Goal: Task Accomplishment & Management: Use online tool/utility

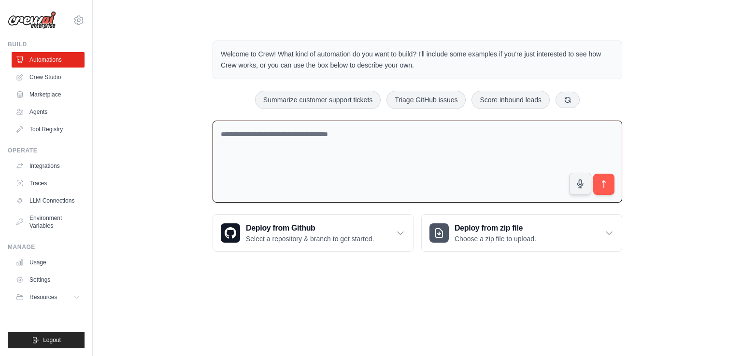
click at [438, 141] on textarea at bounding box center [416, 162] width 409 height 83
click at [41, 113] on link "Agents" at bounding box center [49, 111] width 73 height 15
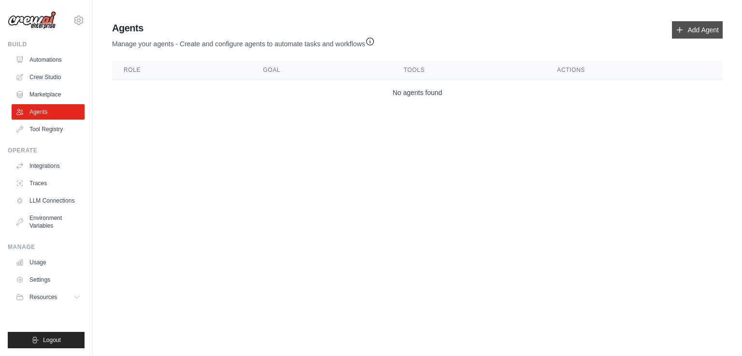
click at [693, 28] on link "Add Agent" at bounding box center [697, 29] width 51 height 17
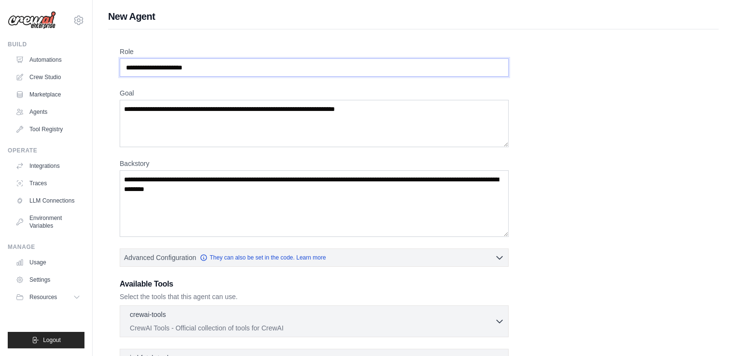
drag, startPoint x: 221, startPoint y: 68, endPoint x: 153, endPoint y: 66, distance: 68.1
click at [153, 66] on input "Role" at bounding box center [314, 67] width 389 height 18
drag, startPoint x: 232, startPoint y: 62, endPoint x: 140, endPoint y: 65, distance: 91.8
click at [140, 65] on input "Role" at bounding box center [314, 67] width 389 height 18
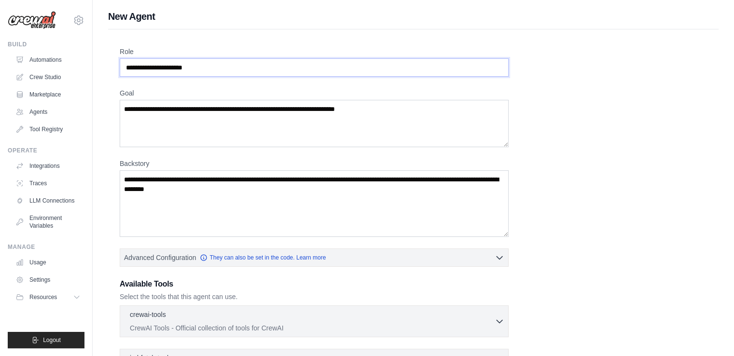
click at [140, 65] on input "Role" at bounding box center [314, 67] width 389 height 18
click at [240, 61] on input "Role" at bounding box center [314, 67] width 389 height 18
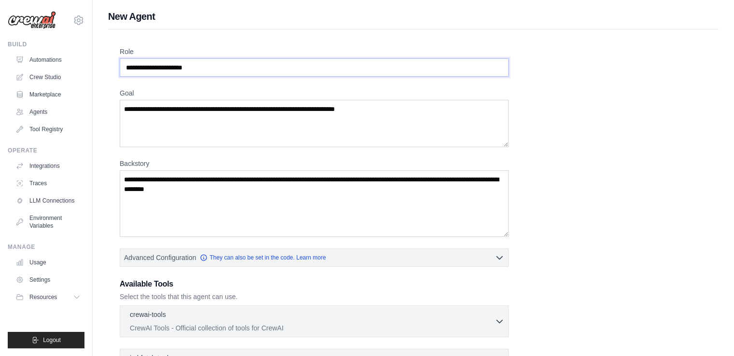
drag, startPoint x: 240, startPoint y: 61, endPoint x: 98, endPoint y: 49, distance: 143.0
click at [149, 67] on input "Role" at bounding box center [314, 67] width 389 height 18
click at [275, 67] on input "Role" at bounding box center [314, 67] width 389 height 18
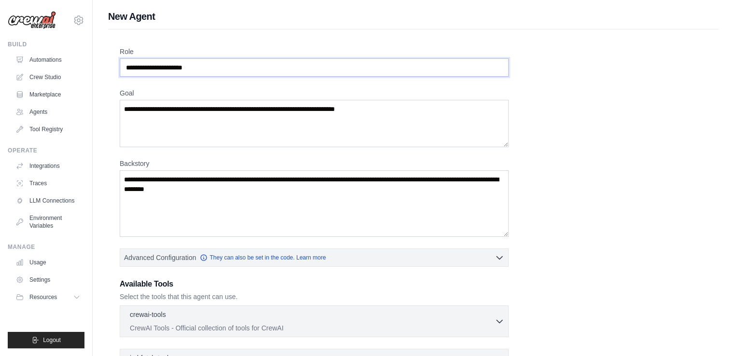
drag, startPoint x: 275, startPoint y: 67, endPoint x: 229, endPoint y: 68, distance: 45.9
click at [229, 68] on input "Role" at bounding box center [314, 67] width 389 height 18
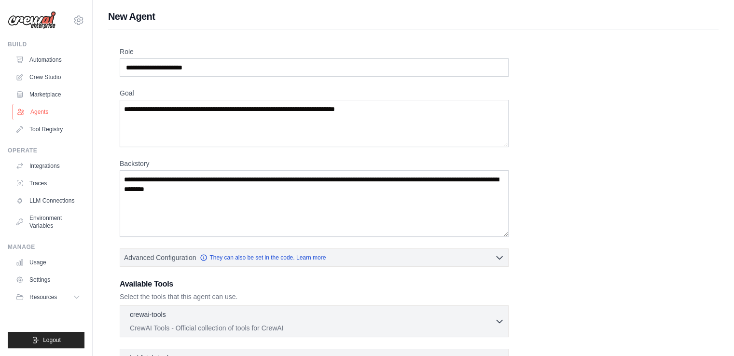
click at [50, 110] on link "Agents" at bounding box center [49, 111] width 73 height 15
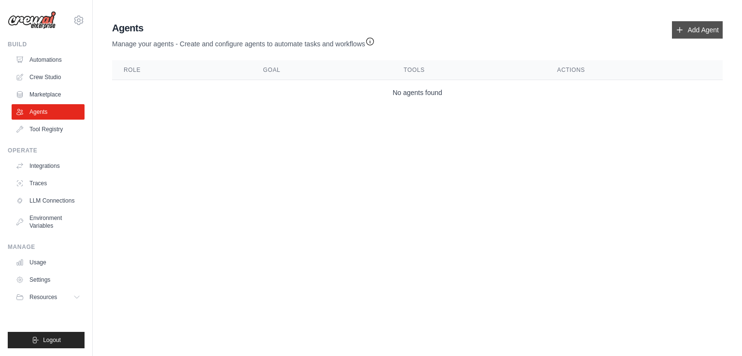
click at [696, 31] on link "Add Agent" at bounding box center [697, 29] width 51 height 17
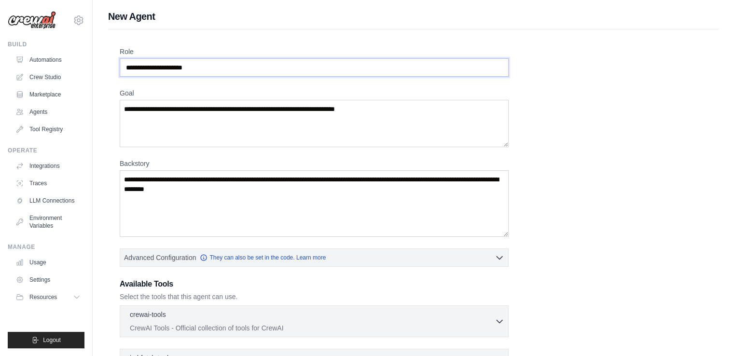
click at [228, 70] on input "Role" at bounding box center [314, 67] width 389 height 18
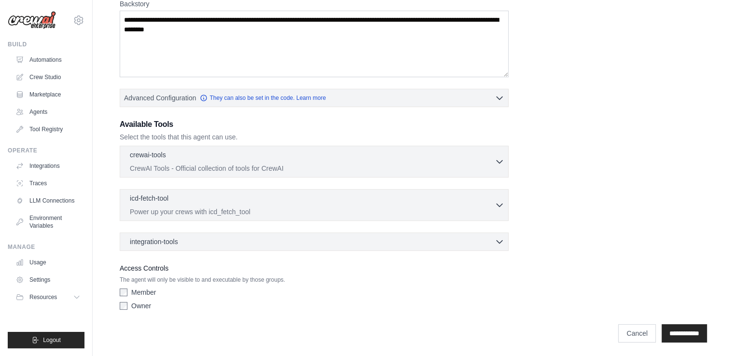
scroll to position [160, 0]
click at [687, 326] on input "**********" at bounding box center [684, 333] width 45 height 18
click at [684, 329] on input "**********" at bounding box center [684, 333] width 45 height 18
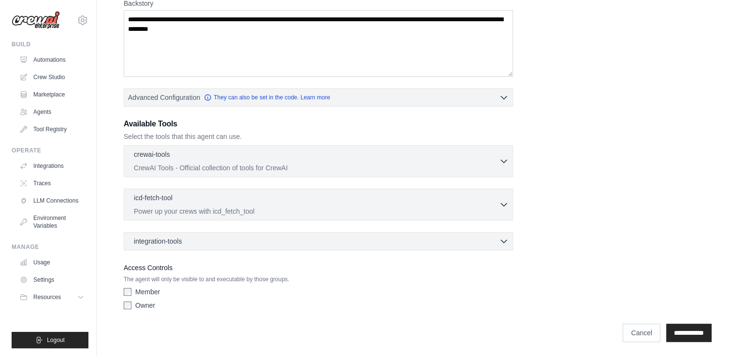
scroll to position [0, 0]
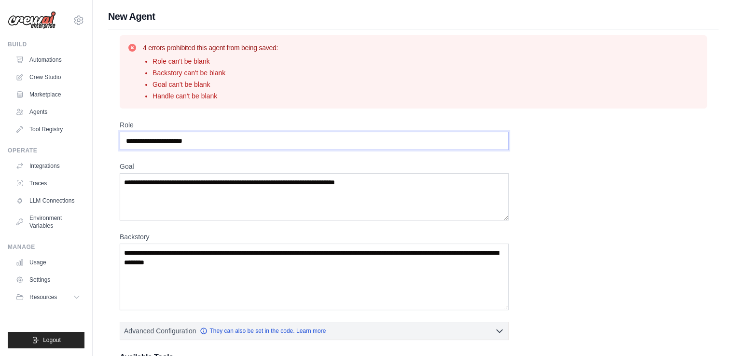
click at [165, 136] on input "Role" at bounding box center [314, 141] width 389 height 18
click at [166, 186] on textarea "Goal" at bounding box center [314, 196] width 389 height 47
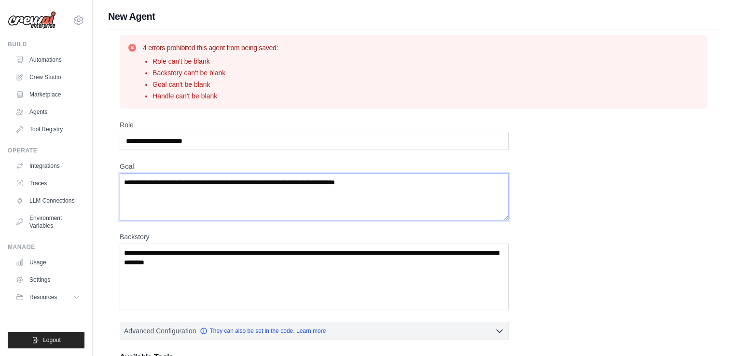
click at [166, 186] on textarea "Goal" at bounding box center [314, 196] width 389 height 47
drag, startPoint x: 383, startPoint y: 180, endPoint x: 242, endPoint y: 172, distance: 140.7
click at [242, 173] on textarea "Goal" at bounding box center [314, 196] width 389 height 47
click at [39, 134] on link "Tool Registry" at bounding box center [49, 129] width 73 height 15
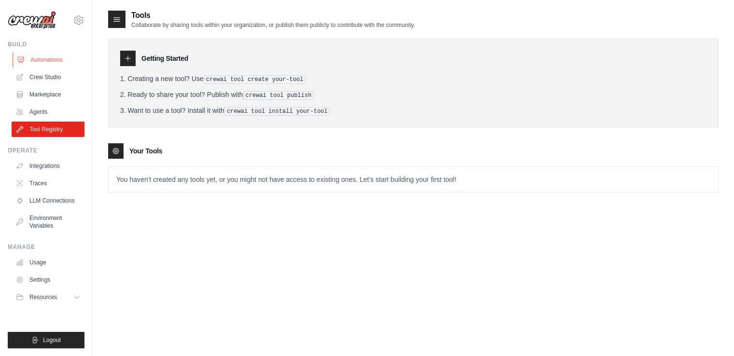
click at [48, 58] on link "Automations" at bounding box center [49, 59] width 73 height 15
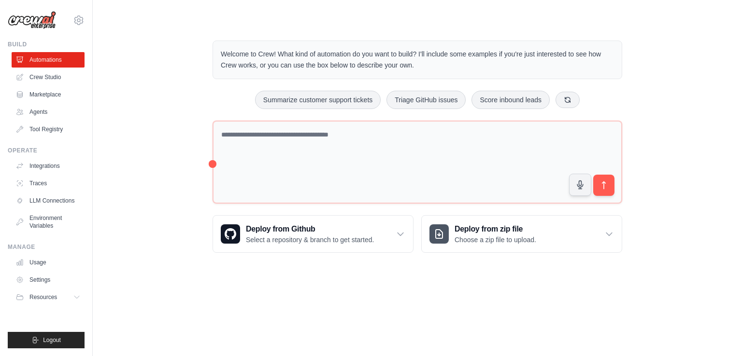
click at [262, 119] on div "Welcome to Crew! What kind of automation do you want to build? I'll include som…" at bounding box center [417, 146] width 433 height 243
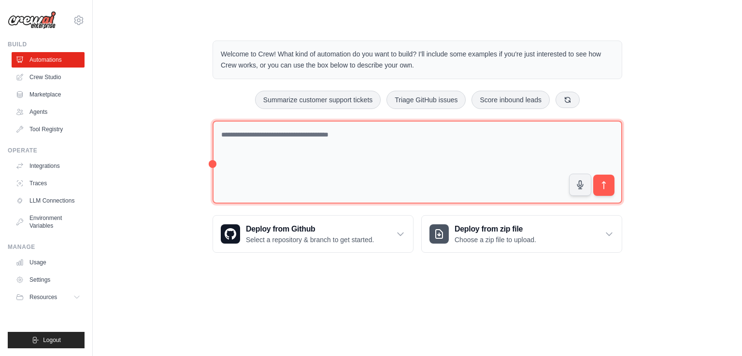
click at [259, 130] on textarea at bounding box center [416, 163] width 409 height 84
paste textarea "******"
paste textarea "**********"
type textarea "**********"
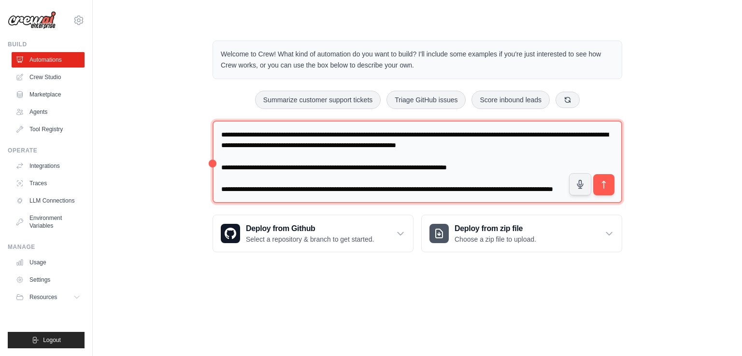
click at [415, 128] on textarea "**********" at bounding box center [416, 162] width 409 height 83
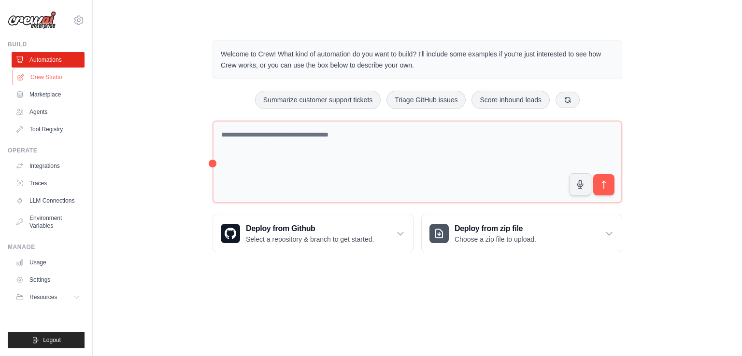
click at [50, 77] on link "Crew Studio" at bounding box center [49, 77] width 73 height 15
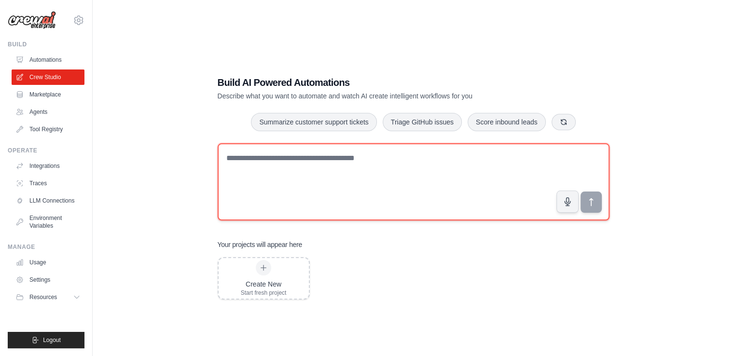
click at [255, 168] on textarea at bounding box center [414, 181] width 392 height 77
paste textarea "**********"
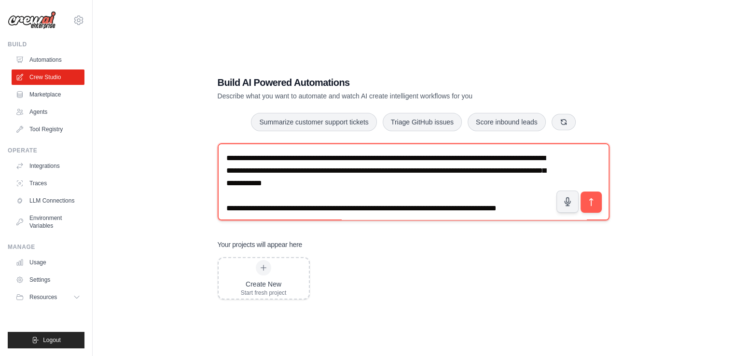
scroll to position [168, 0]
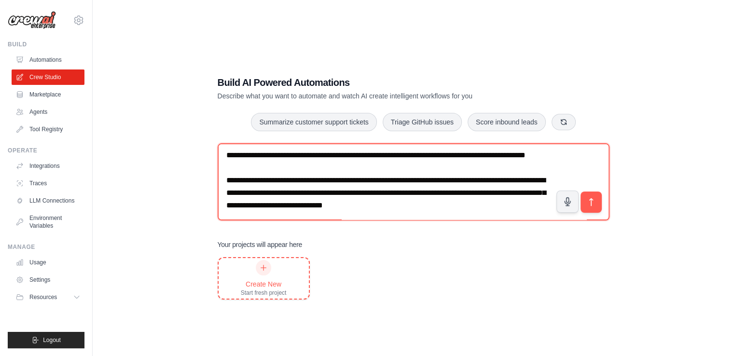
type textarea "**********"
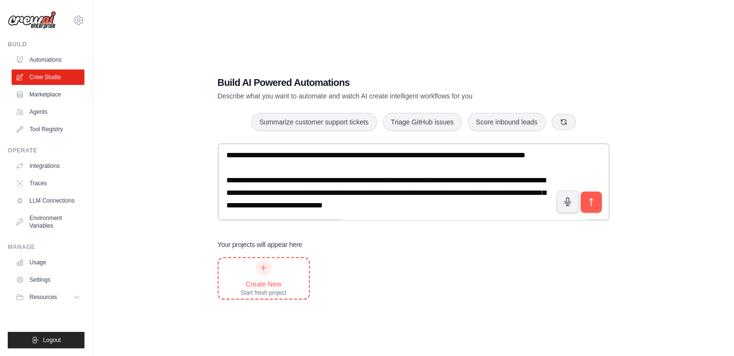
click at [258, 260] on div "Create New Start fresh project" at bounding box center [264, 278] width 46 height 37
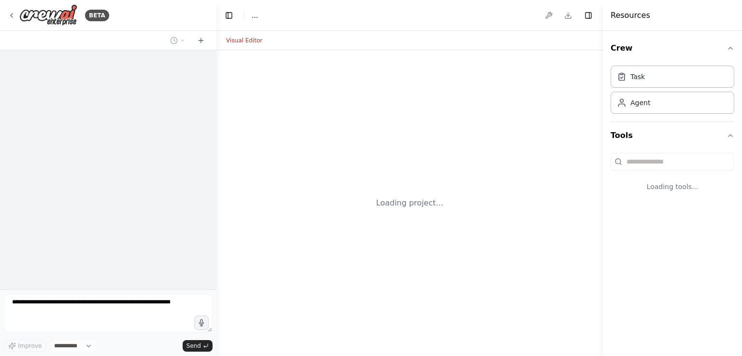
select select "****"
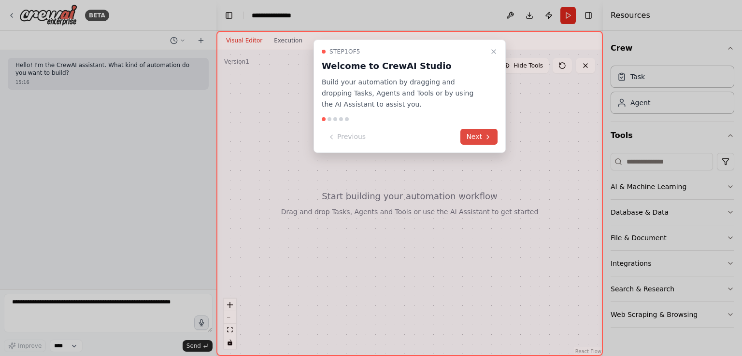
click at [473, 137] on button "Next" at bounding box center [478, 137] width 37 height 16
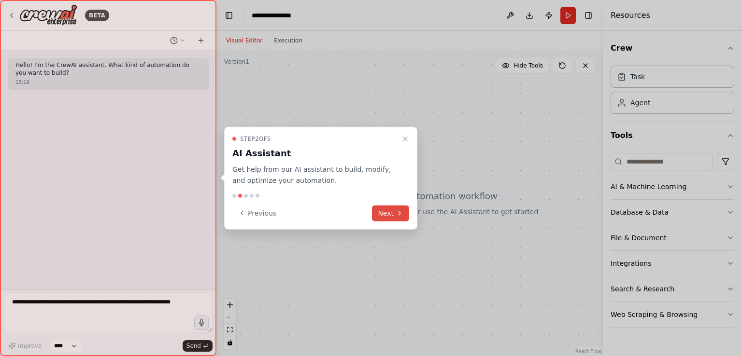
click at [399, 209] on button "Next" at bounding box center [390, 213] width 37 height 16
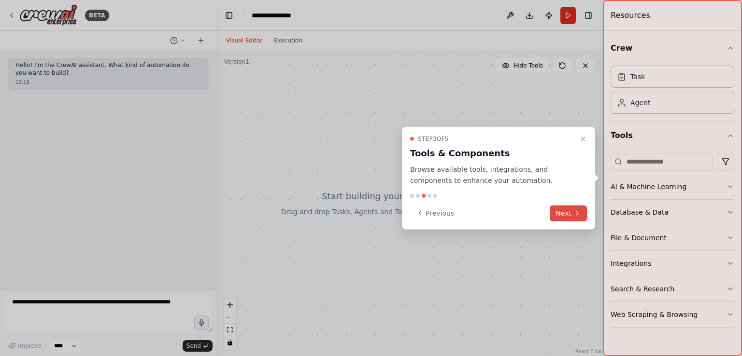
click at [562, 211] on button "Next" at bounding box center [567, 213] width 37 height 16
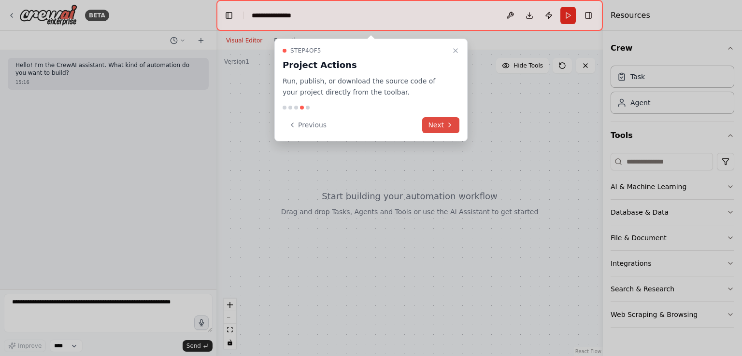
click at [443, 128] on button "Next" at bounding box center [440, 125] width 37 height 16
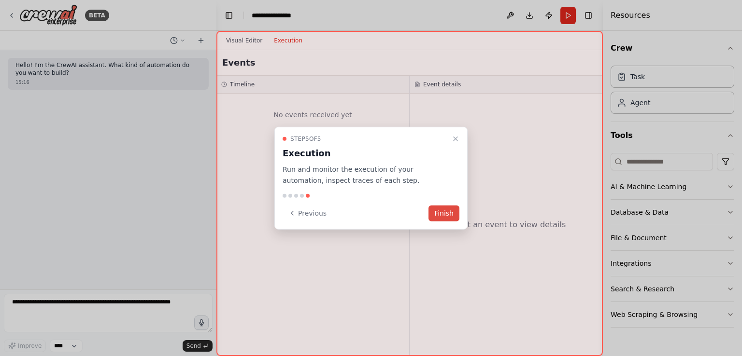
click at [444, 215] on button "Finish" at bounding box center [443, 213] width 31 height 16
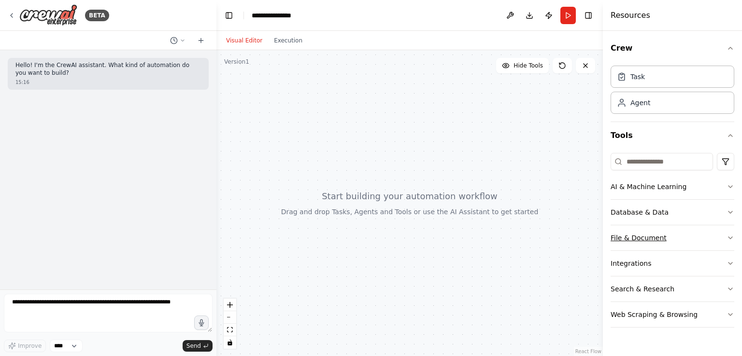
click at [643, 235] on button "File & Document" at bounding box center [672, 237] width 124 height 25
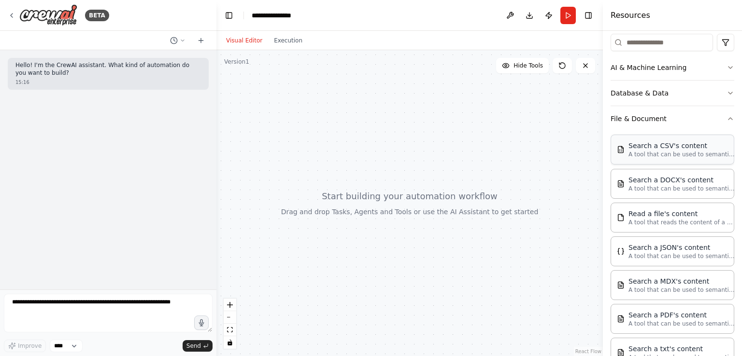
scroll to position [115, 0]
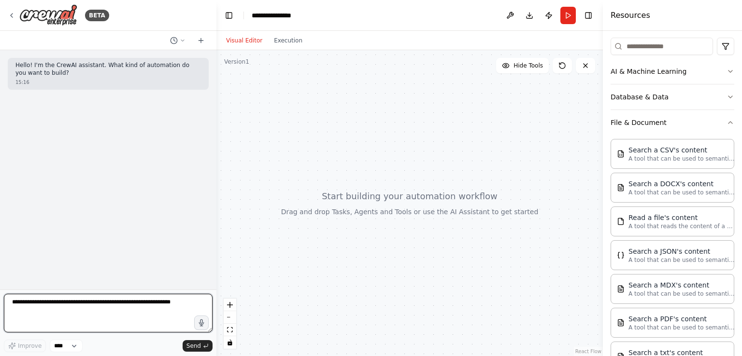
click at [105, 308] on textarea at bounding box center [108, 313] width 209 height 39
paste textarea "**********"
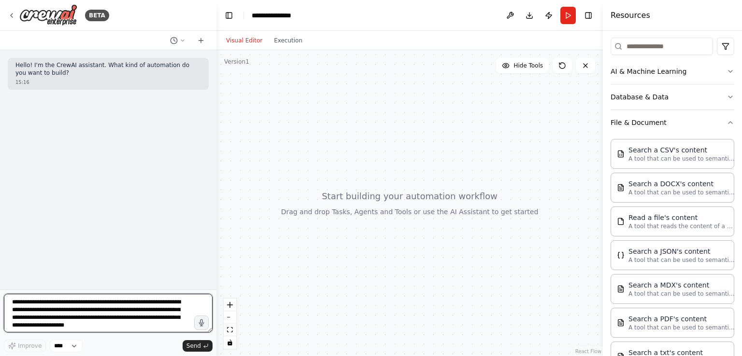
scroll to position [167, 0]
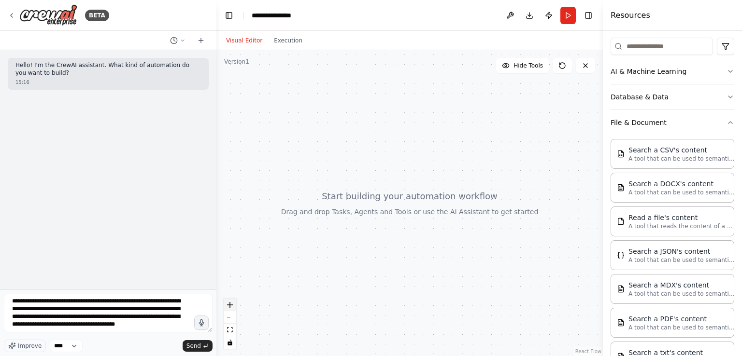
click at [231, 308] on button "zoom in" at bounding box center [230, 305] width 13 height 13
click at [229, 304] on icon "zoom in" at bounding box center [230, 305] width 6 height 6
click at [70, 344] on select "****" at bounding box center [66, 346] width 33 height 13
click at [24, 347] on span "Improve" at bounding box center [30, 346] width 24 height 8
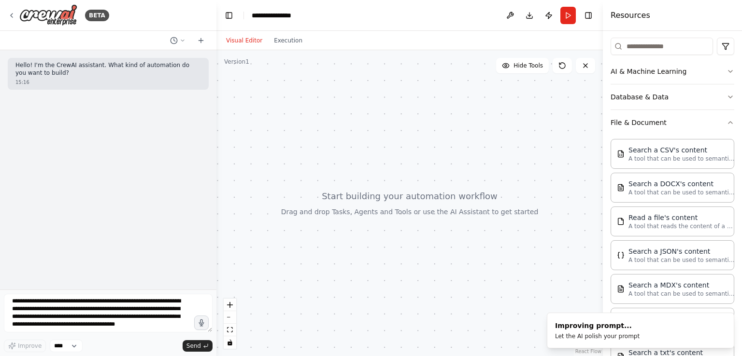
type textarea "**********"
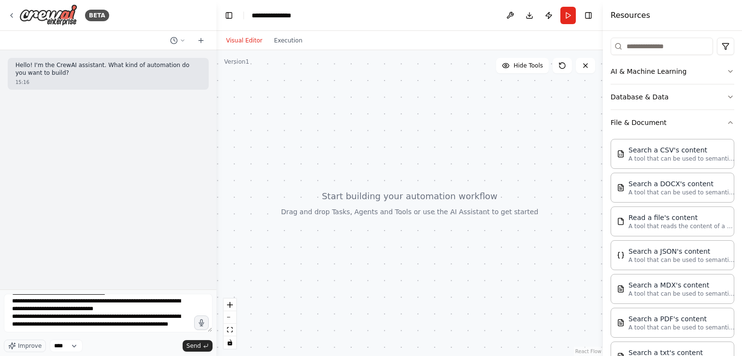
scroll to position [317, 0]
click at [200, 41] on icon at bounding box center [201, 41] width 8 height 8
click at [184, 42] on icon at bounding box center [183, 41] width 6 height 6
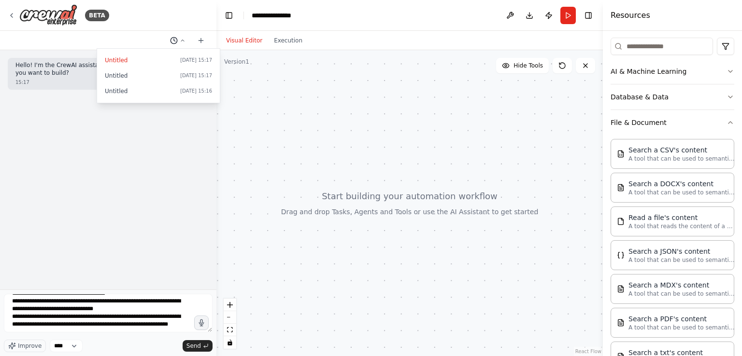
click at [184, 42] on div at bounding box center [108, 178] width 216 height 356
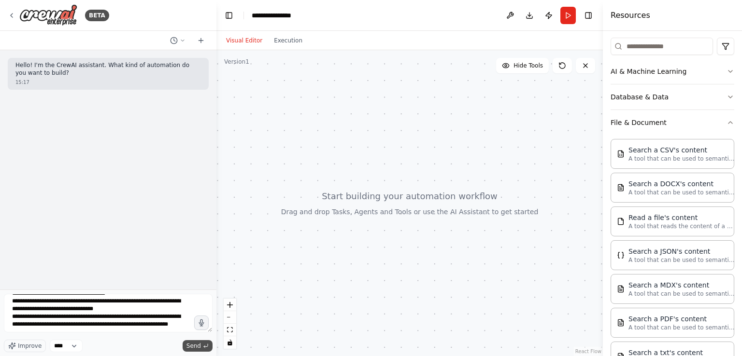
click at [196, 347] on span "Send" at bounding box center [193, 346] width 14 height 8
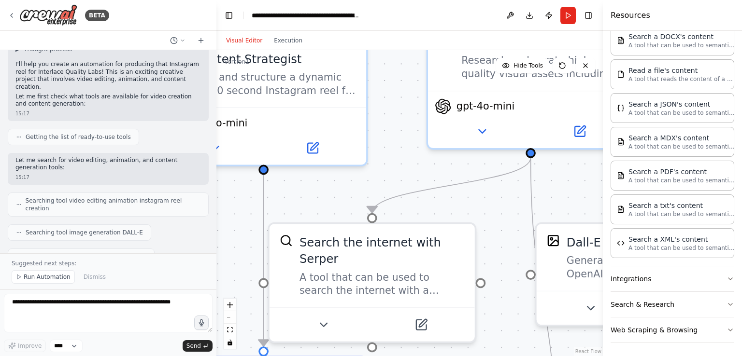
scroll to position [1177, 0]
